Goal: Find specific page/section: Find specific page/section

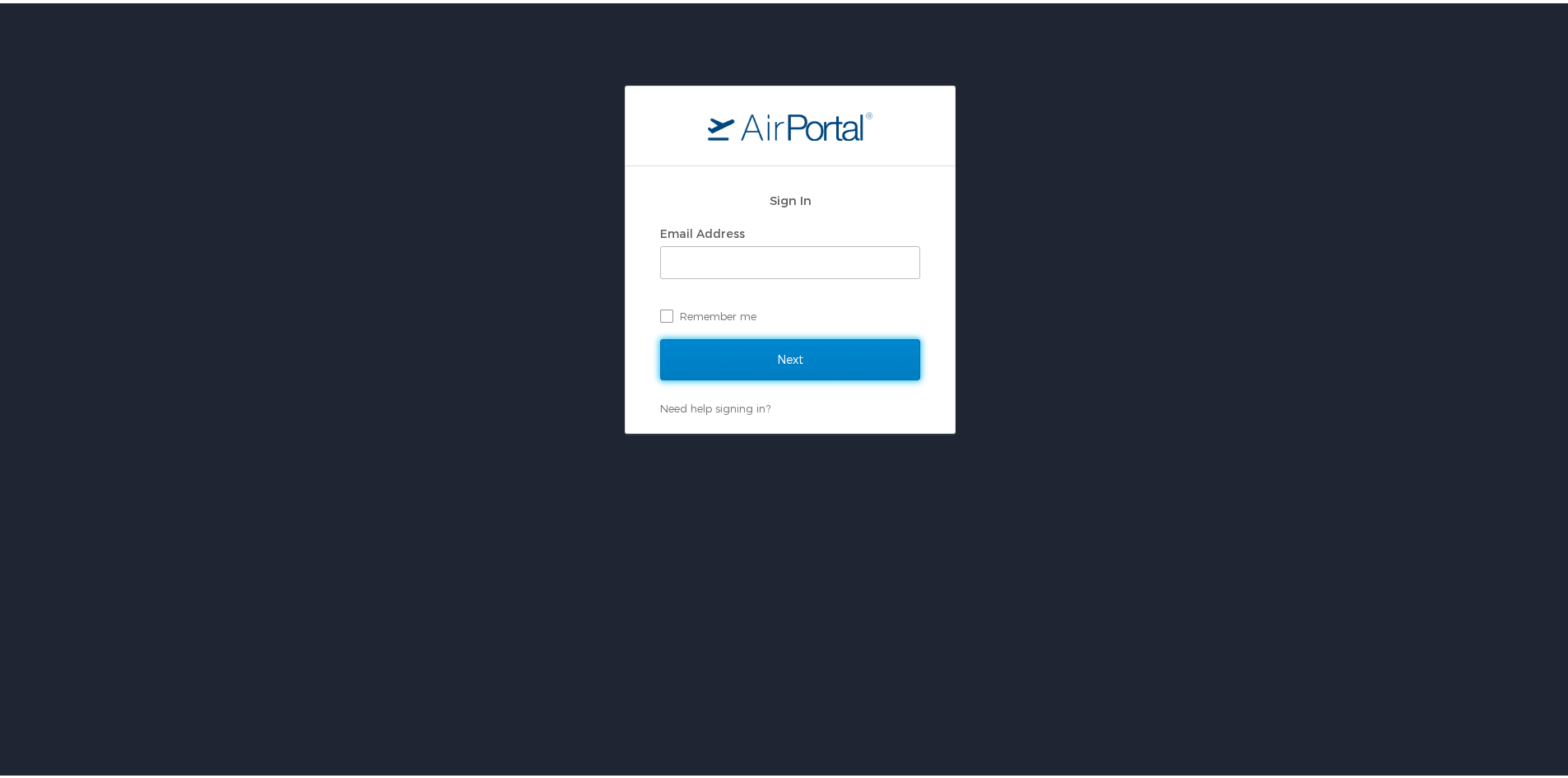
click at [762, 347] on input "Next" at bounding box center [790, 356] width 260 height 41
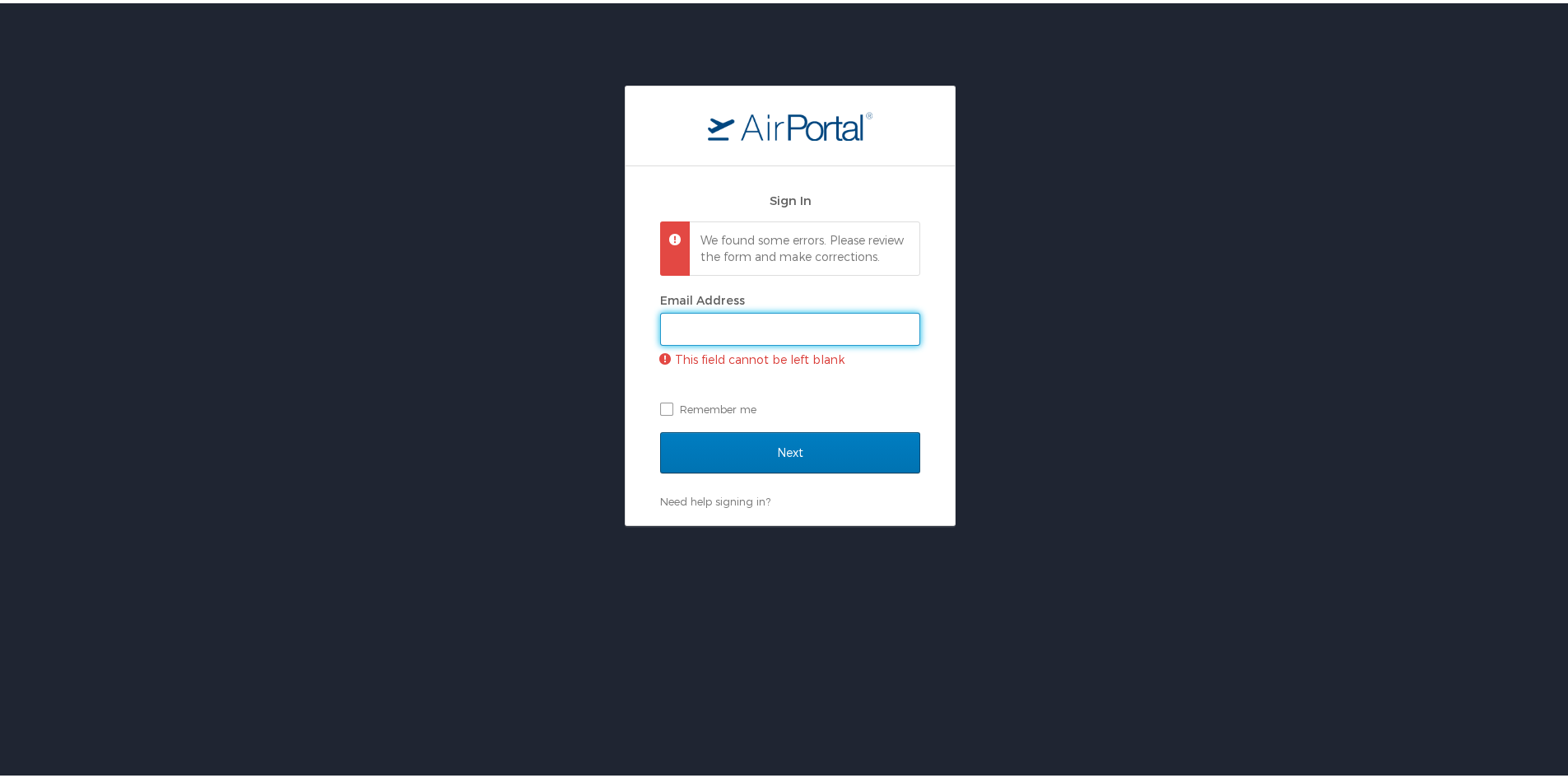
click at [738, 331] on input "Email Address" at bounding box center [790, 326] width 258 height 31
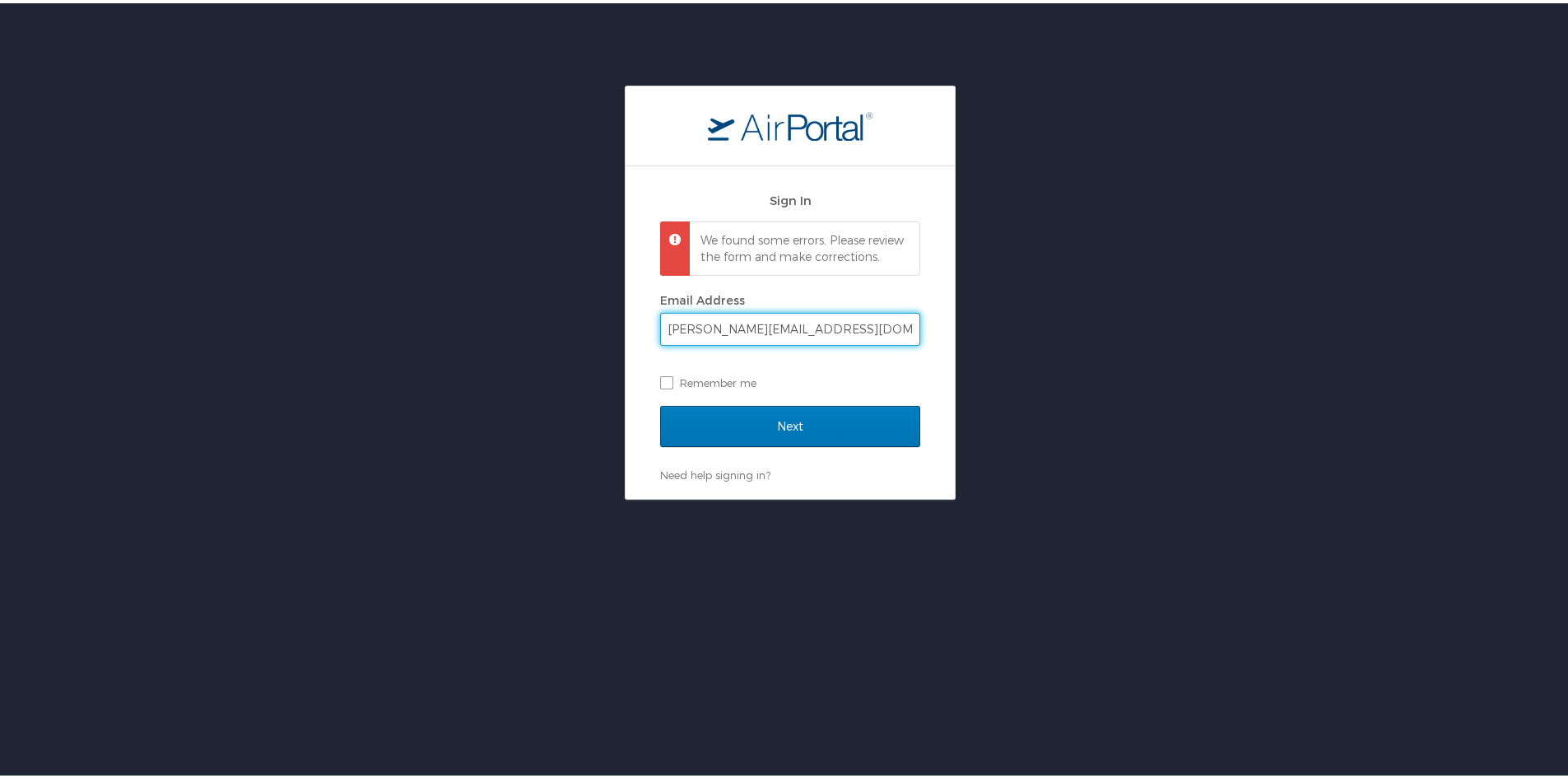
click at [724, 342] on input "[PERSON_NAME][EMAIL_ADDRESS][DOMAIN_NAME]" at bounding box center [790, 326] width 258 height 31
type input "[PERSON_NAME][EMAIL_ADDRESS][PERSON_NAME][DOMAIN_NAME]"
click at [660, 403] on input "Next" at bounding box center [790, 423] width 260 height 41
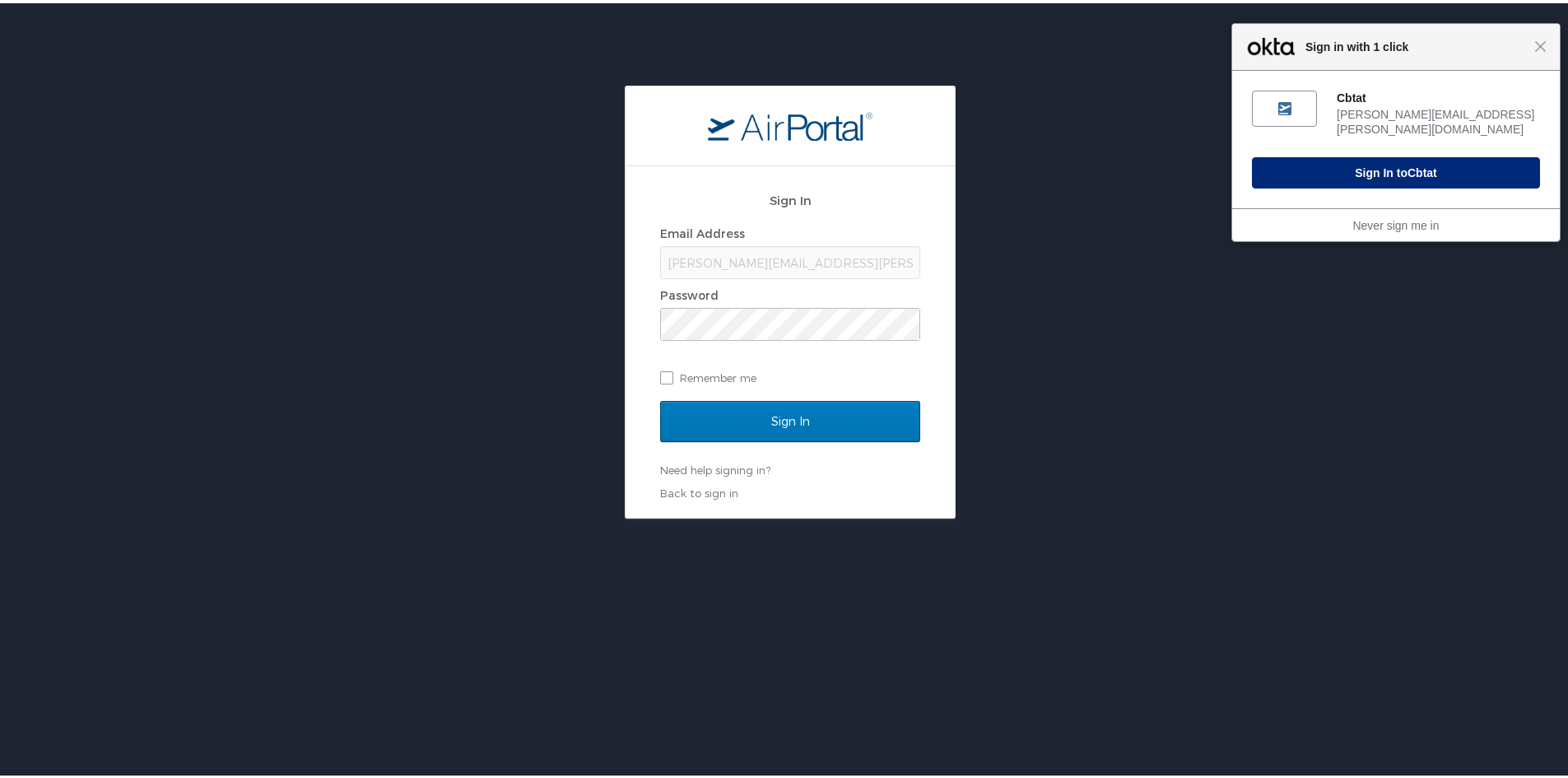
click at [1382, 158] on button "Sign In to Cbtat" at bounding box center [1396, 170] width 288 height 31
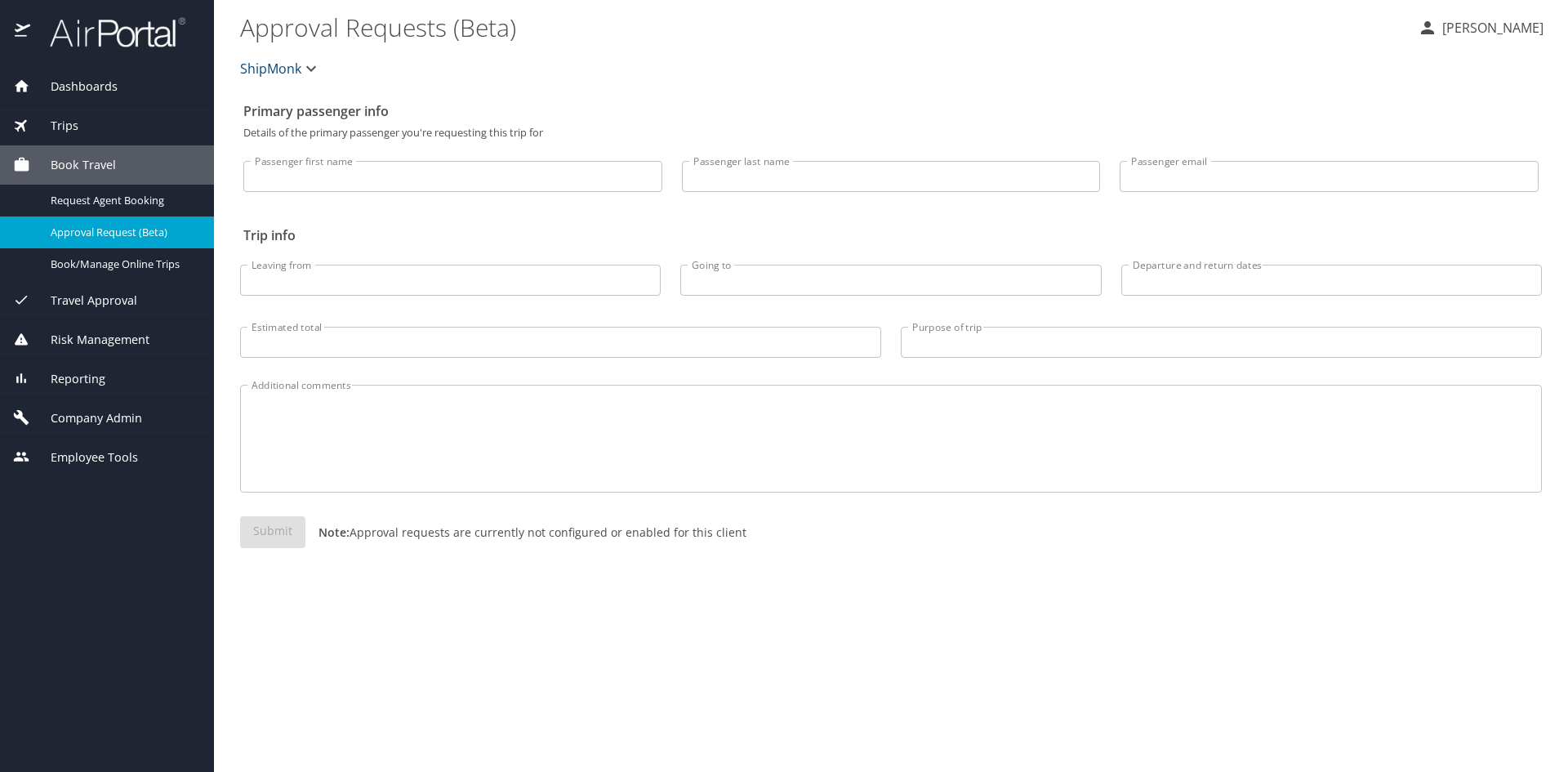
click at [66, 128] on span "Trips" at bounding box center [54, 125] width 48 height 18
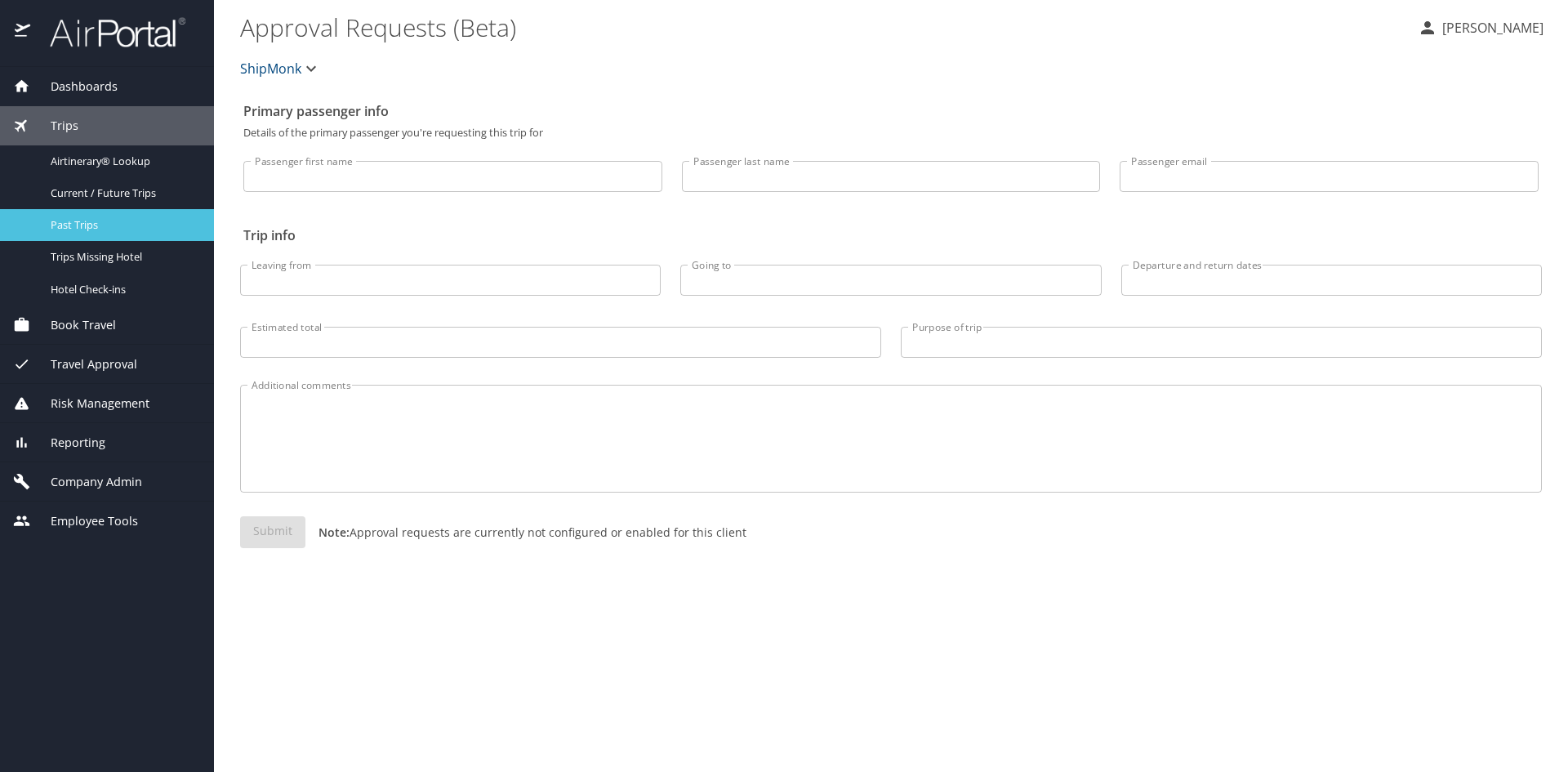
click at [68, 219] on span "Past Trips" at bounding box center [123, 225] width 143 height 16
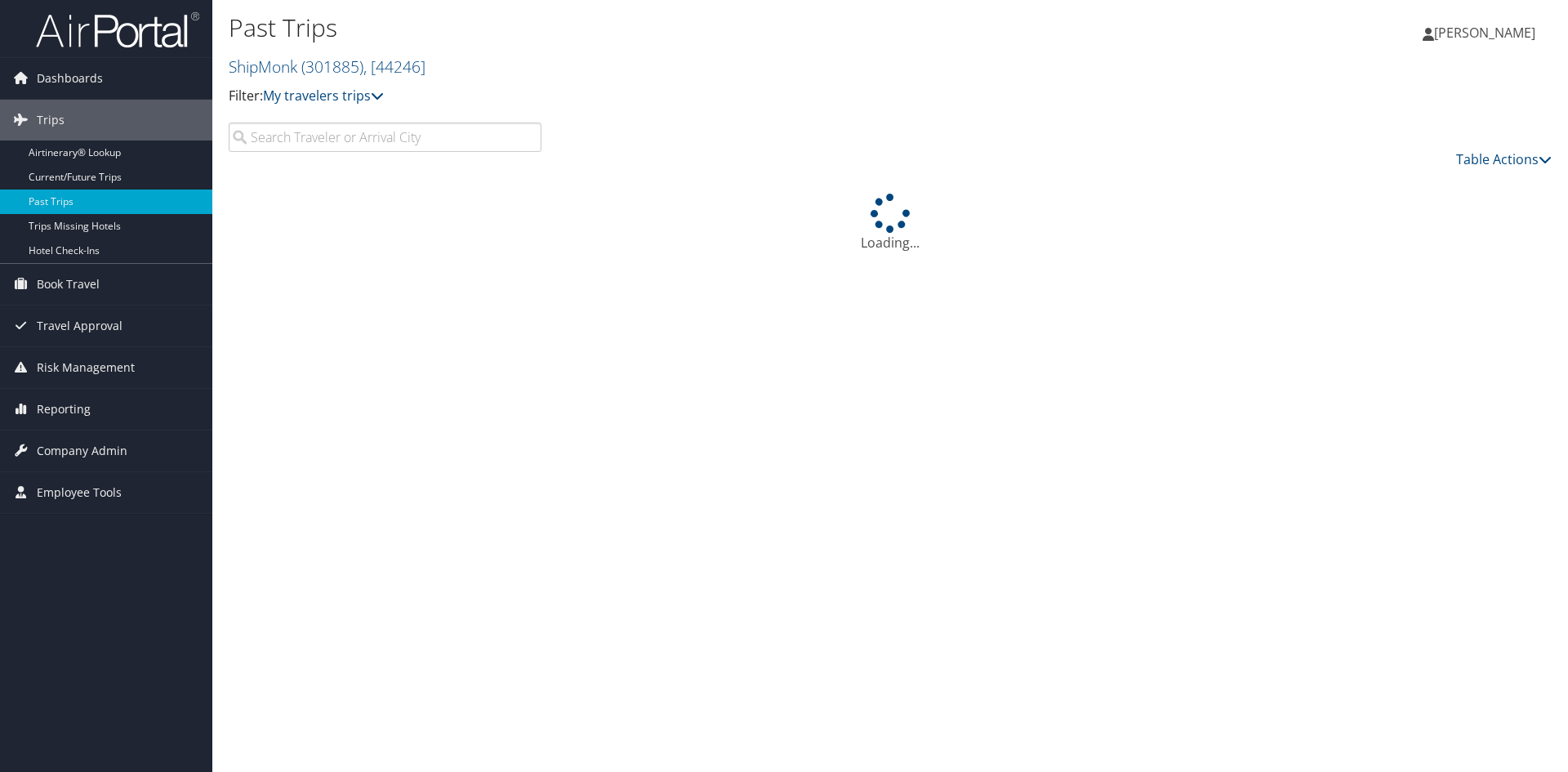
click at [425, 136] on input "search" at bounding box center [385, 137] width 313 height 29
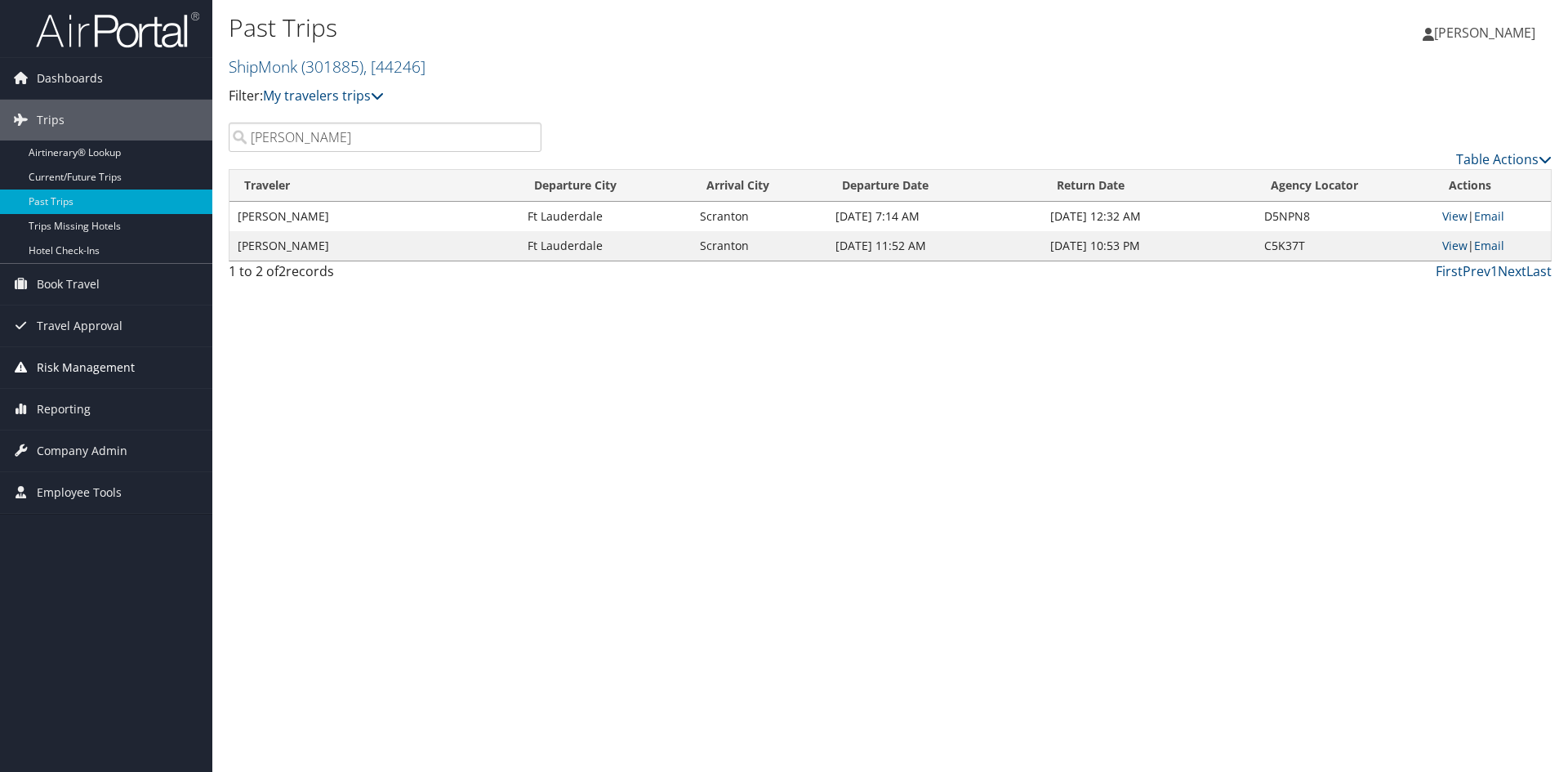
type input "[PERSON_NAME]"
